Goal: Task Accomplishment & Management: Use online tool/utility

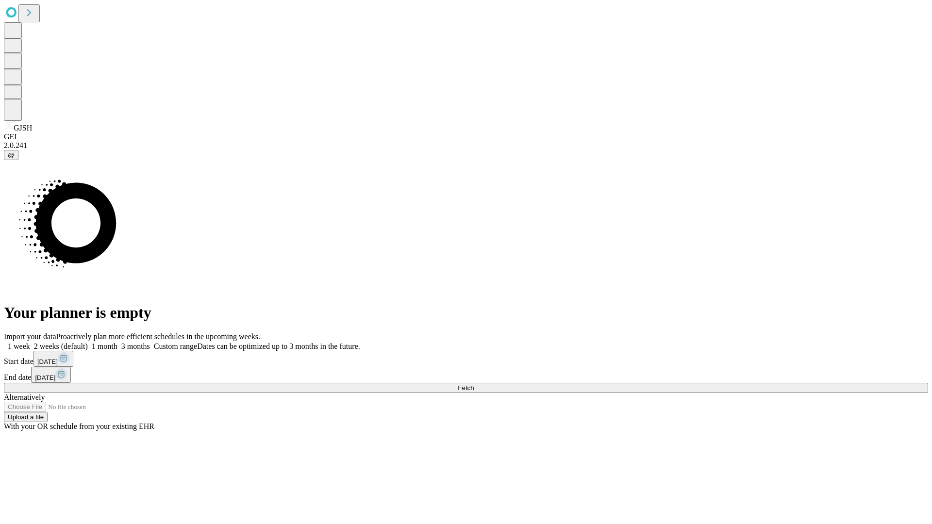
click at [474, 384] on span "Fetch" at bounding box center [466, 387] width 16 height 7
